Goal: Information Seeking & Learning: Understand process/instructions

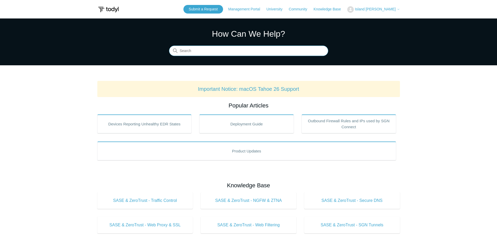
click at [229, 48] on input "Search" at bounding box center [248, 51] width 159 height 10
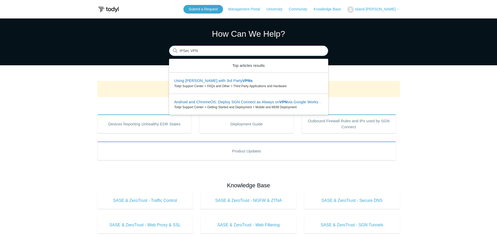
type input "IPSec VPN"
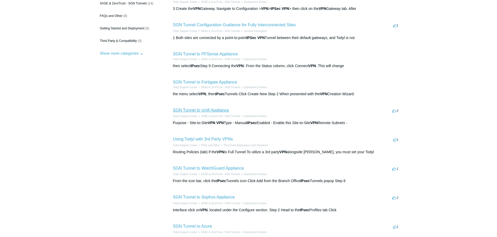
scroll to position [78, 0]
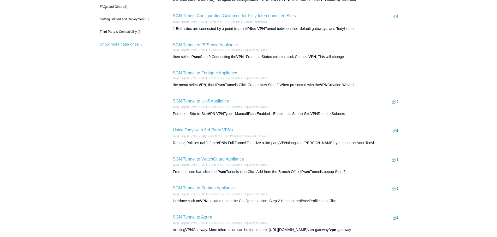
click at [203, 188] on link "SGN Tunnel to Sophos Appliance" at bounding box center [204, 188] width 62 height 4
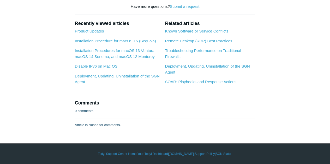
scroll to position [1069, 0]
drag, startPoint x: 115, startPoint y: 103, endPoint x: 193, endPoint y: 101, distance: 77.7
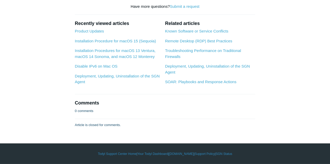
scroll to position [938, 0]
